Goal: Check status: Check status

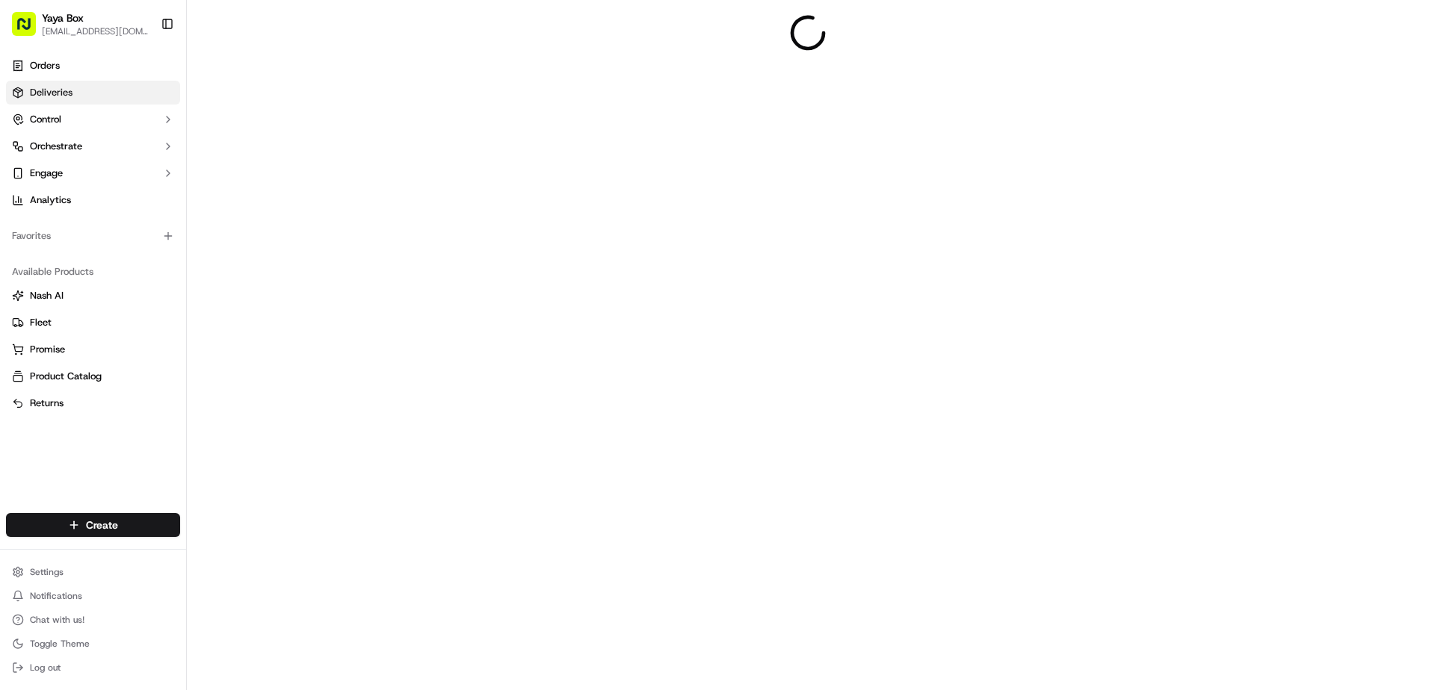
click at [104, 96] on link "Deliveries" at bounding box center [93, 93] width 174 height 24
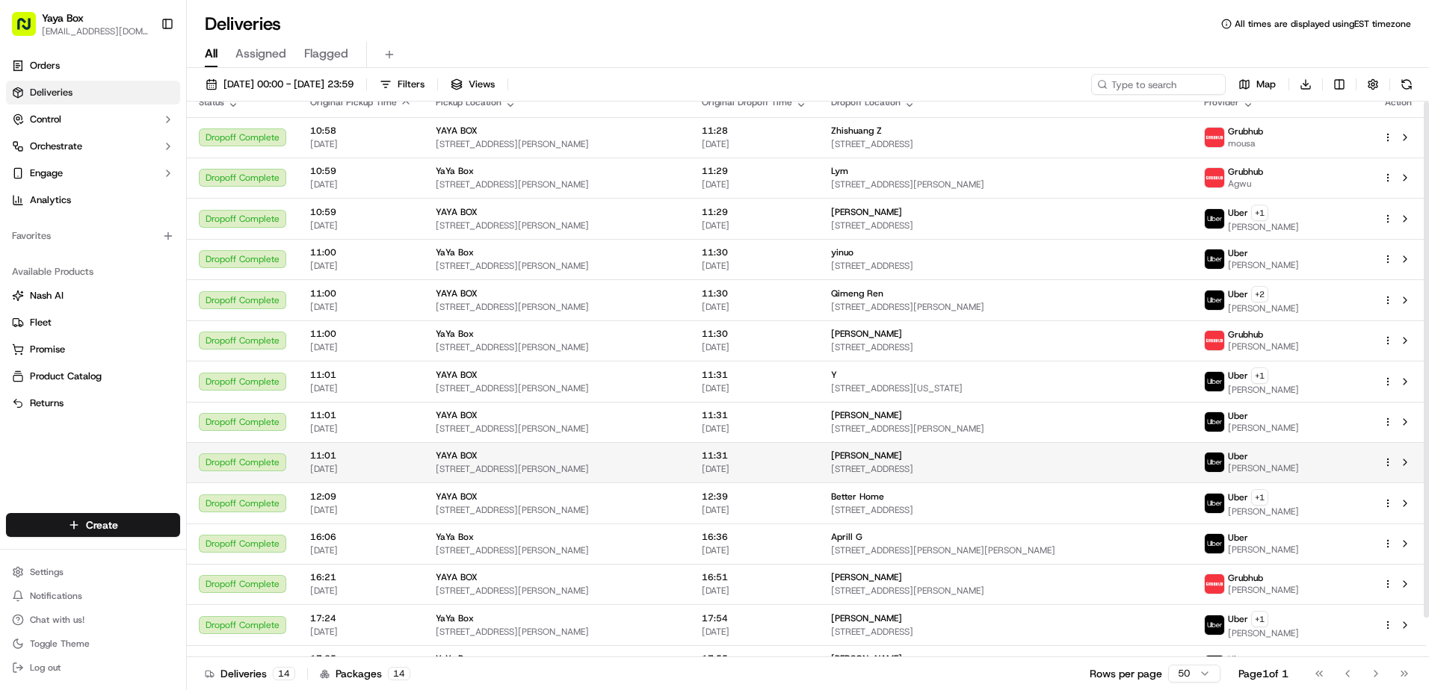
scroll to position [43, 0]
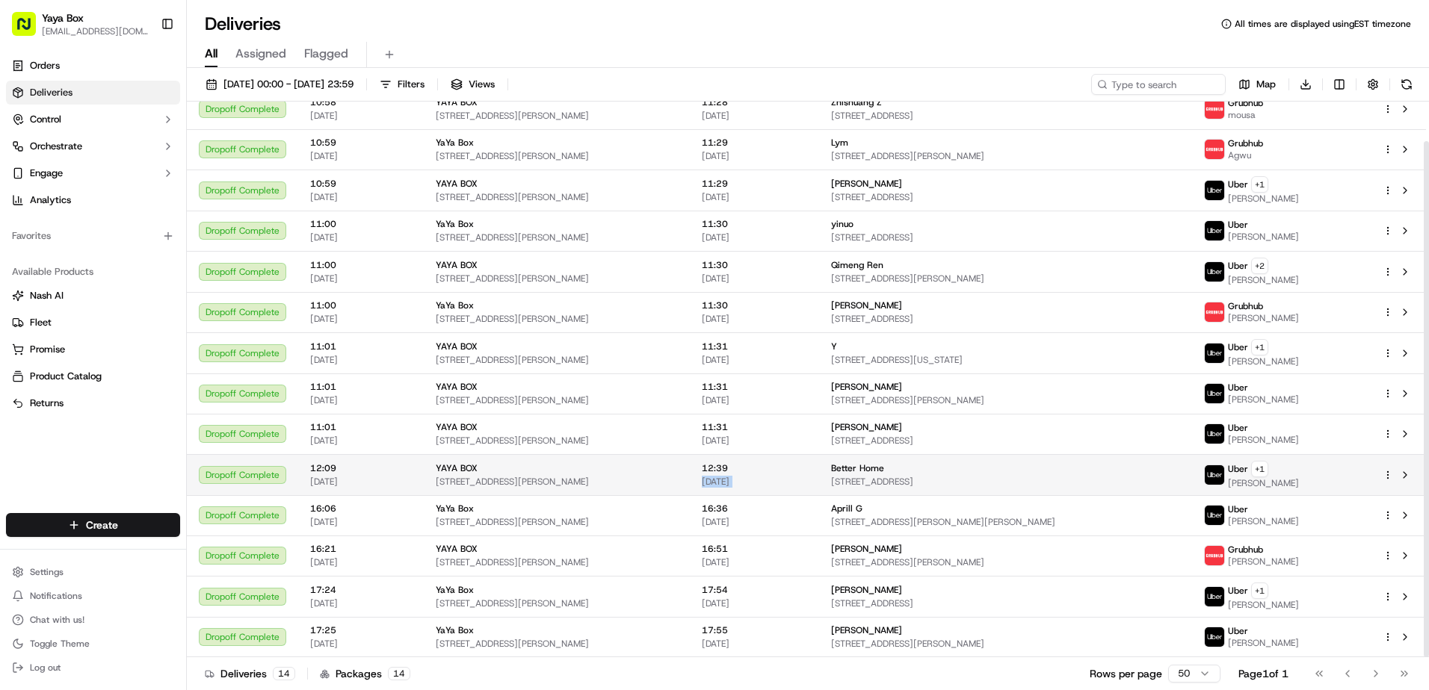
click at [836, 474] on tr "Dropoff Complete 12:09 [DATE] YAYA BOX [STREET_ADDRESS][PERSON_NAME] 12:39 [DAT…" at bounding box center [806, 474] width 1239 height 41
click at [838, 475] on td "Better Home [STREET_ADDRESS]" at bounding box center [1005, 474] width 373 height 41
